Goal: Task Accomplishment & Management: Manage account settings

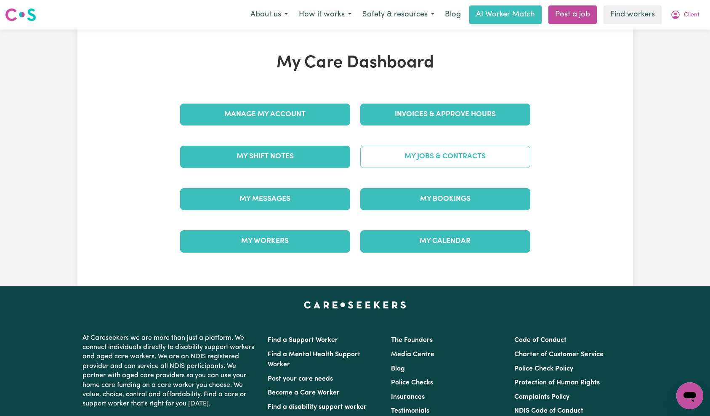
click at [440, 159] on link "My Jobs & Contracts" at bounding box center [445, 157] width 170 height 22
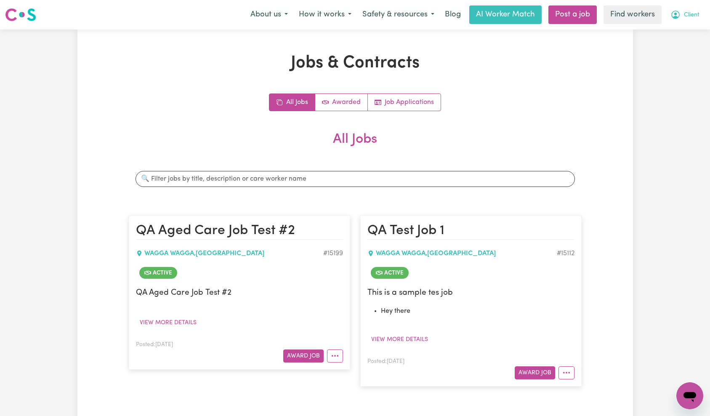
click at [673, 16] on icon "My Account" at bounding box center [675, 15] width 10 height 10
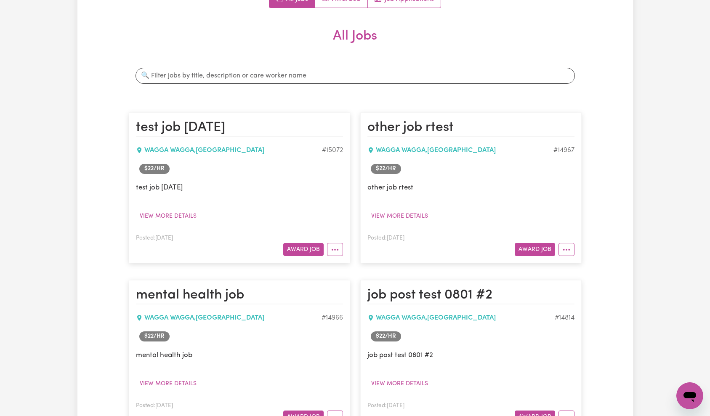
scroll to position [269, 0]
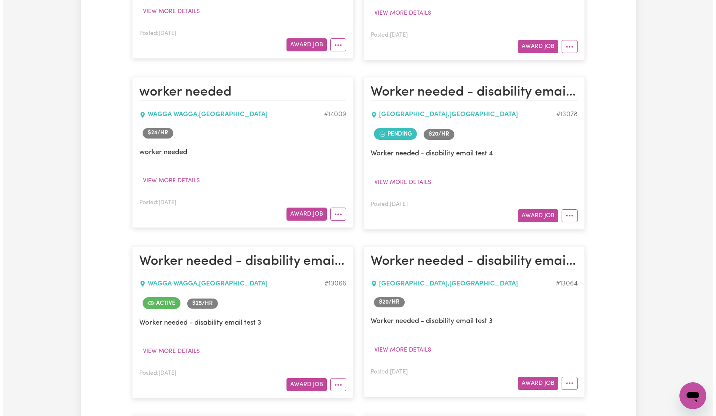
scroll to position [2265, 0]
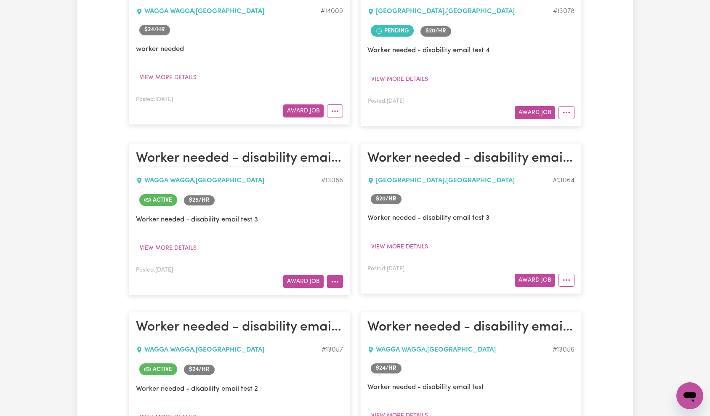
click at [337, 280] on button "More options" at bounding box center [335, 281] width 16 height 13
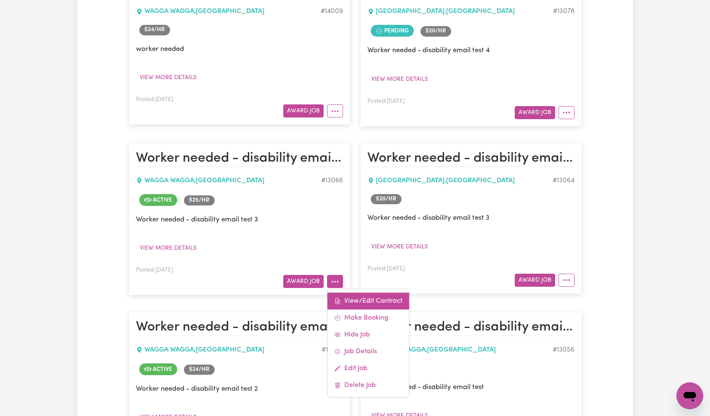
click at [357, 299] on link "View/Edit Contract" at bounding box center [368, 300] width 82 height 17
select select "WEEKDAY_DAYTIME"
select select "ASSISTANCE_SELF_CARE"
select select "ONE"
select select "WEEKDAY_EVENING"
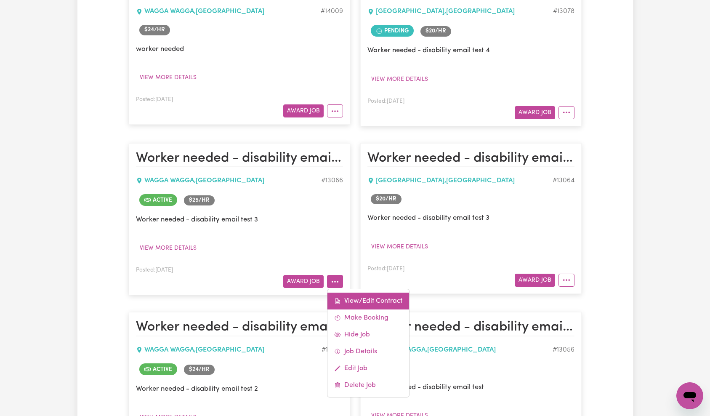
select select "PERSONAL_DOMESTIC_ACTIVITIES"
select select "ONE"
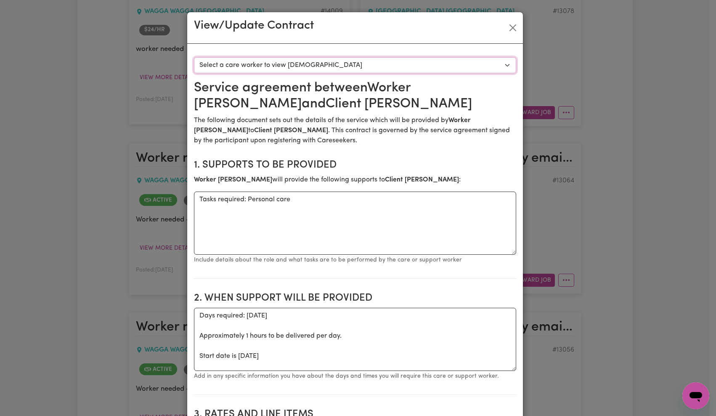
click at [338, 61] on select "Select a care worker to view contract #9679 - Worker Cuizon (contract accepted)" at bounding box center [355, 65] width 322 height 16
select select "9291"
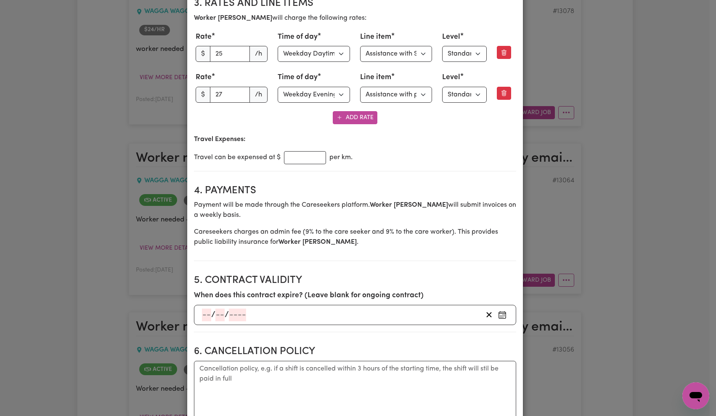
scroll to position [382, 0]
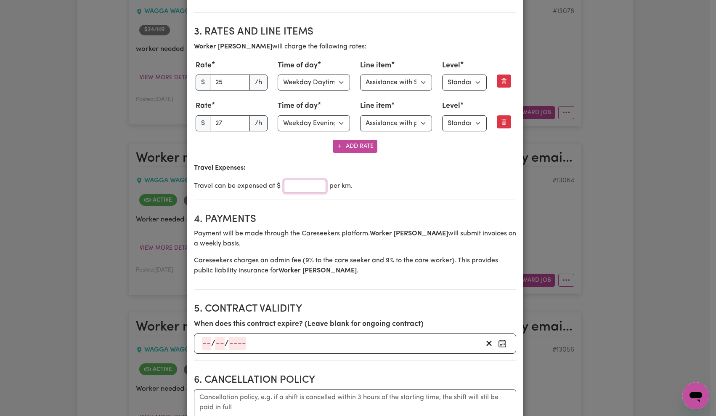
click at [303, 188] on input "number" at bounding box center [305, 186] width 42 height 13
type input "1"
click at [425, 184] on div "Travel can be expensed at $ 1 per km." at bounding box center [355, 186] width 322 height 13
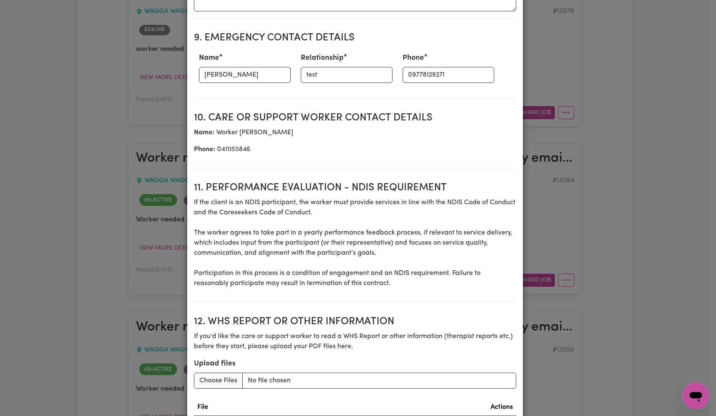
scroll to position [1115, 0]
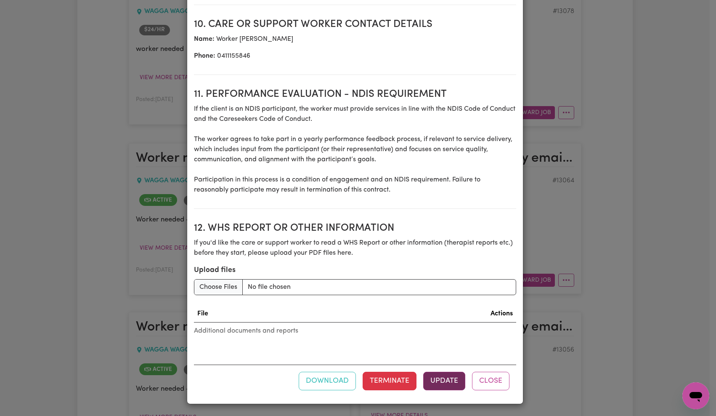
click at [441, 376] on button "Update" at bounding box center [444, 380] width 42 height 19
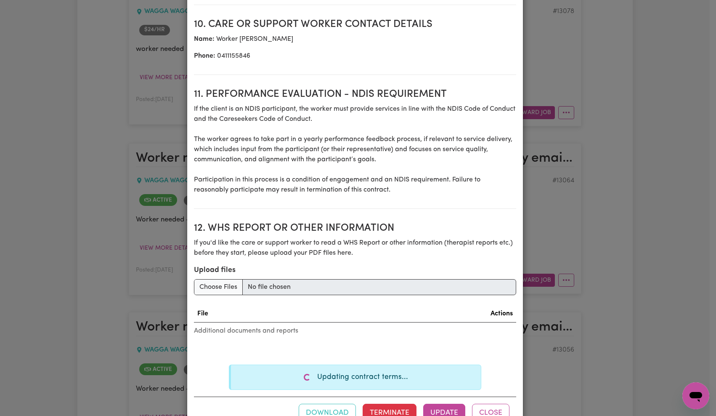
scroll to position [1147, 0]
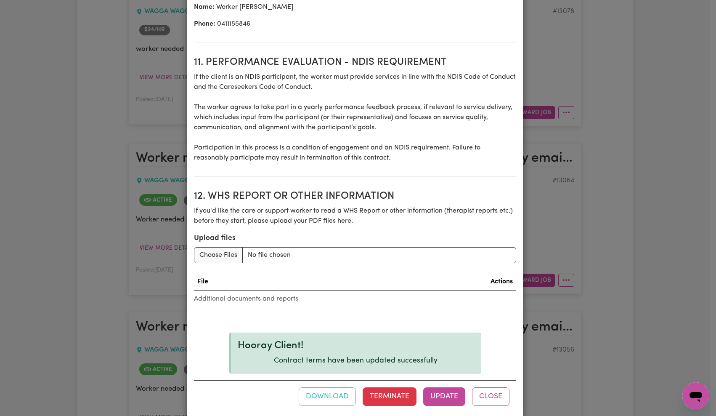
click at [497, 400] on button "Close" at bounding box center [490, 396] width 37 height 19
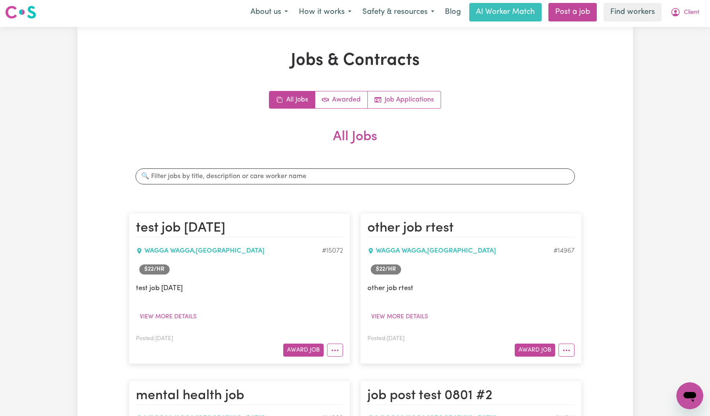
scroll to position [0, 0]
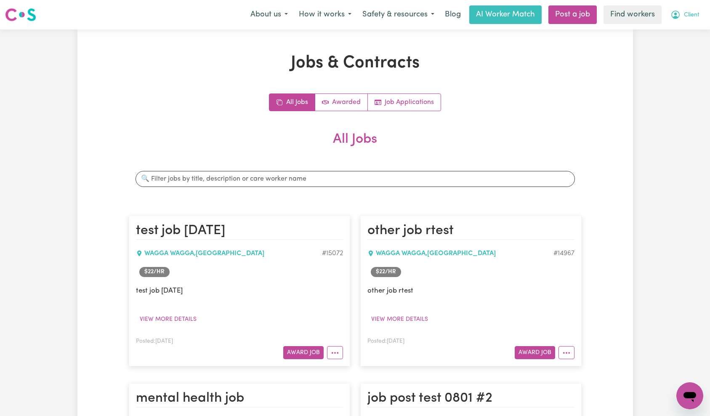
click at [685, 13] on span "Client" at bounding box center [691, 15] width 16 height 9
click at [673, 48] on link "Logout" at bounding box center [671, 48] width 66 height 16
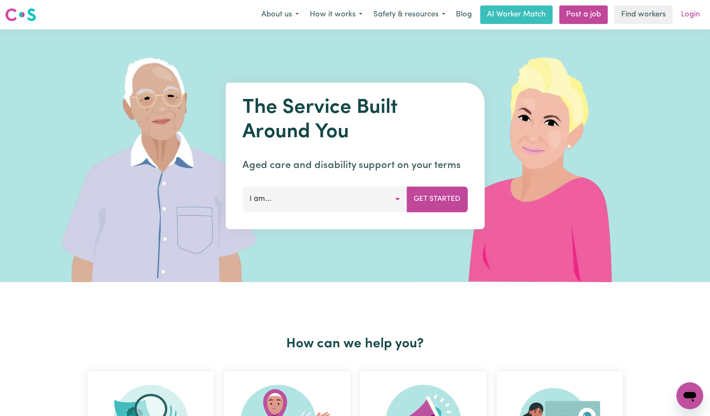
click at [686, 21] on link "Login" at bounding box center [690, 14] width 29 height 19
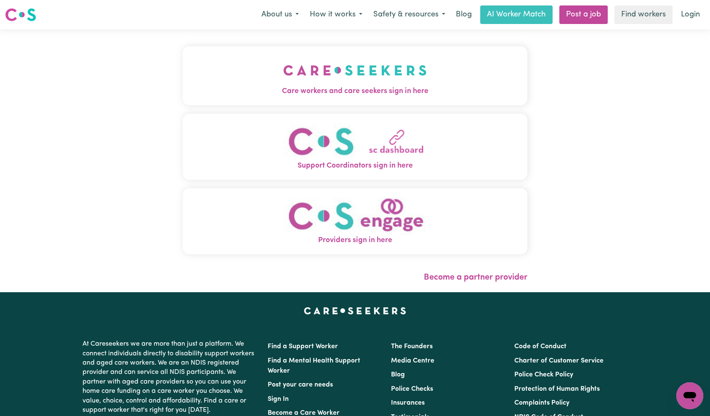
click at [283, 72] on img "Care workers and care seekers sign in here" at bounding box center [354, 70] width 143 height 31
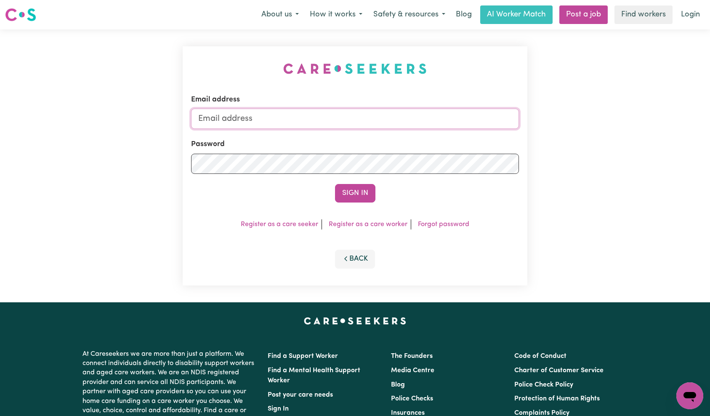
click at [347, 116] on input "Email address" at bounding box center [355, 119] width 328 height 20
type input "florenzkeirtcuizon+worker@gmail.com"
click at [350, 188] on button "Sign In" at bounding box center [355, 193] width 40 height 19
